Goal: Entertainment & Leisure: Consume media (video, audio)

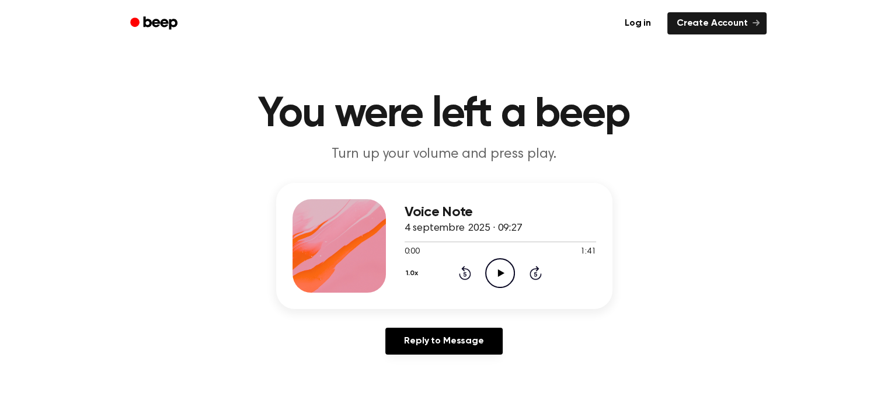
click at [486, 277] on circle at bounding box center [500, 273] width 29 height 29
click at [500, 273] on icon "Pause Audio" at bounding box center [500, 273] width 30 height 30
drag, startPoint x: 409, startPoint y: 237, endPoint x: 388, endPoint y: 238, distance: 21.0
click at [388, 238] on div "Voice Note 4 septembre 2025 · 09:27 0:05 1:41 Your browser does not support the…" at bounding box center [444, 246] width 336 height 126
click at [500, 278] on icon "Play Audio" at bounding box center [500, 273] width 30 height 30
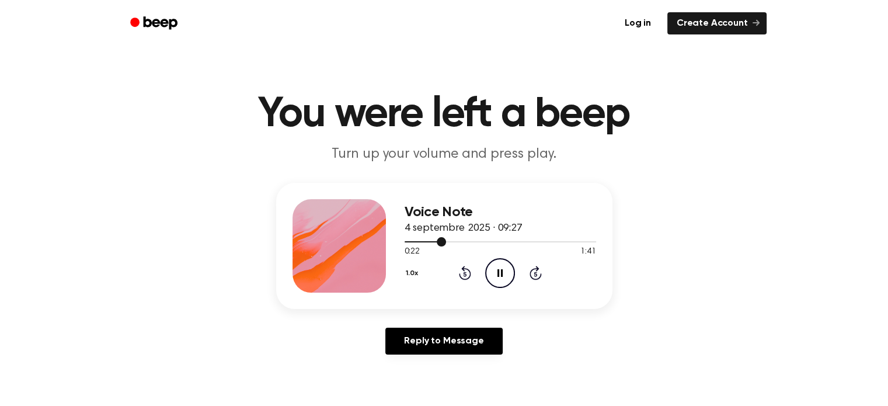
drag, startPoint x: 452, startPoint y: 239, endPoint x: 488, endPoint y: 240, distance: 36.2
click at [488, 240] on div at bounding box center [499, 240] width 191 height 9
click at [505, 241] on div at bounding box center [499, 241] width 191 height 1
click at [530, 240] on div at bounding box center [499, 240] width 191 height 9
click at [538, 238] on div at bounding box center [499, 240] width 191 height 9
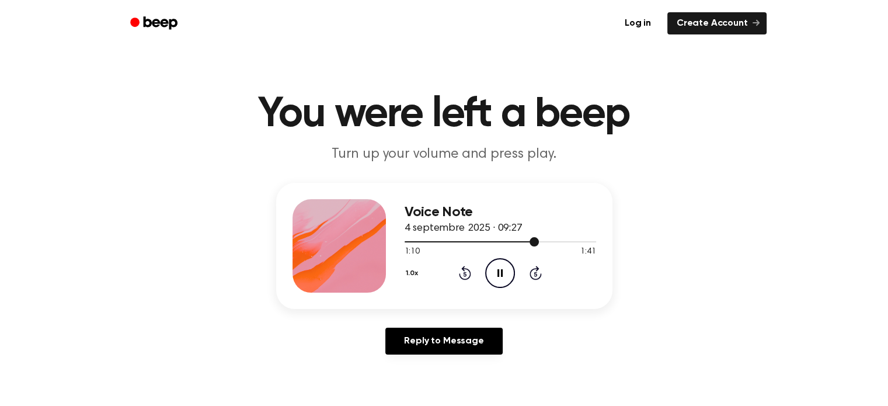
click at [562, 239] on div at bounding box center [499, 240] width 191 height 9
click at [572, 239] on div at bounding box center [499, 240] width 191 height 9
click at [582, 238] on div at bounding box center [499, 240] width 191 height 9
click at [588, 238] on div at bounding box center [499, 240] width 191 height 9
click at [485, 266] on icon "Play Audio" at bounding box center [500, 273] width 30 height 30
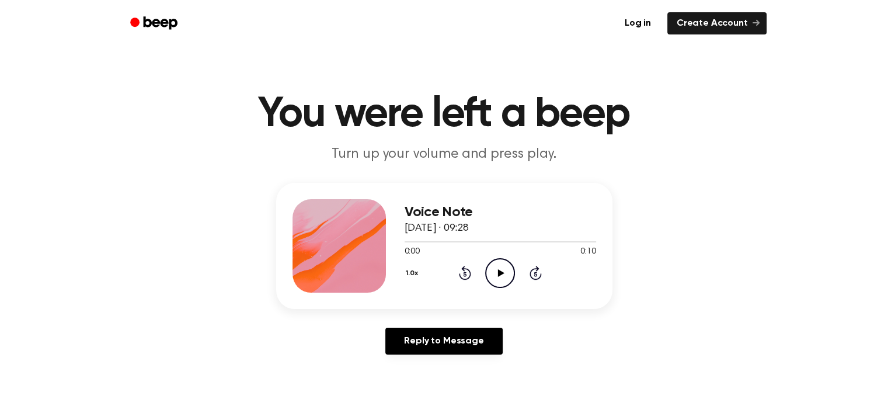
click at [492, 267] on icon "Play Audio" at bounding box center [500, 273] width 30 height 30
click at [500, 270] on icon "Pause Audio" at bounding box center [500, 273] width 30 height 30
